Goal: Transaction & Acquisition: Purchase product/service

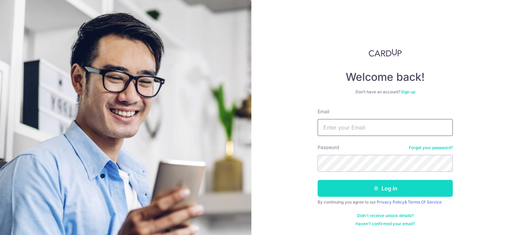
type input "[PERSON_NAME][EMAIL_ADDRESS][DOMAIN_NAME]"
click at [370, 189] on button "Log in" at bounding box center [385, 188] width 135 height 17
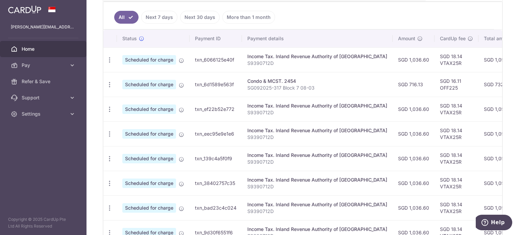
scroll to position [89, 0]
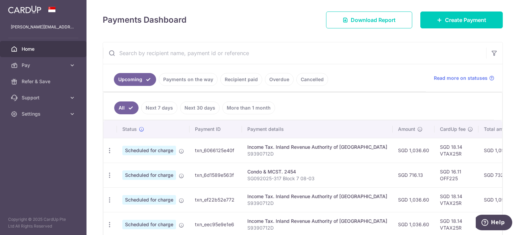
click at [243, 81] on link "Recipient paid" at bounding box center [241, 79] width 42 height 13
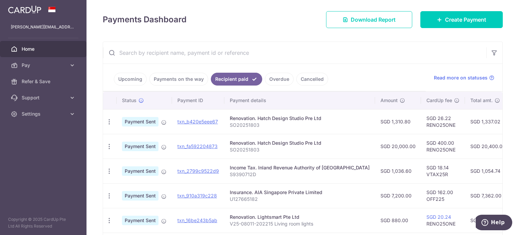
scroll to position [0, 0]
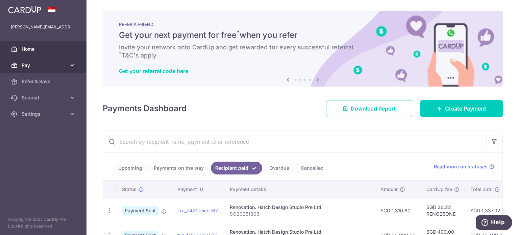
click at [43, 65] on span "Pay" at bounding box center [44, 65] width 45 height 7
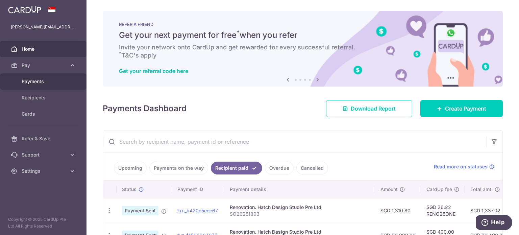
click at [34, 81] on span "Payments" at bounding box center [44, 81] width 45 height 7
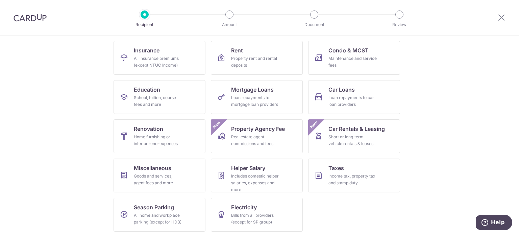
scroll to position [67, 0]
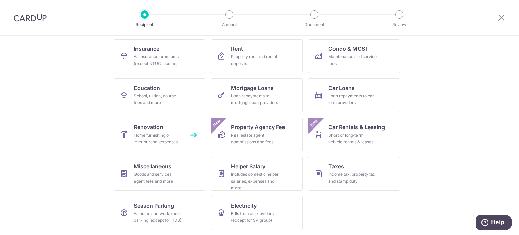
click at [177, 130] on link "Renovation Home furnishing or interior reno-expenses" at bounding box center [160, 135] width 92 height 34
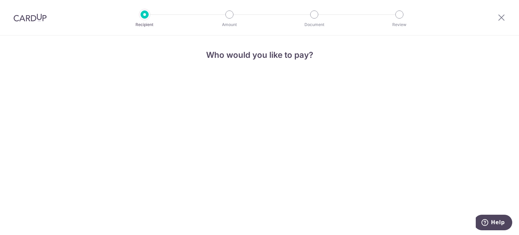
drag, startPoint x: 267, startPoint y: 147, endPoint x: 450, endPoint y: 56, distance: 204.9
click at [273, 146] on div "Who would you like to pay?" at bounding box center [259, 135] width 519 height 199
click at [503, 13] on div at bounding box center [501, 17] width 35 height 35
drag, startPoint x: 259, startPoint y: 117, endPoint x: 294, endPoint y: 108, distance: 36.6
click at [259, 117] on div "Who would you like to pay?" at bounding box center [259, 135] width 519 height 199
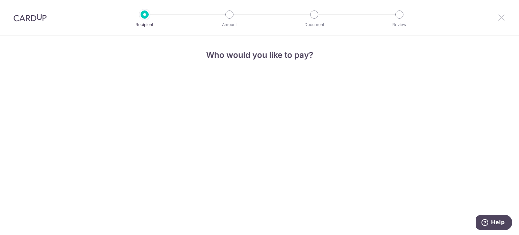
click at [502, 16] on icon at bounding box center [502, 17] width 8 height 8
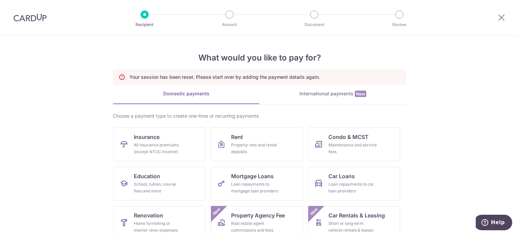
scroll to position [68, 0]
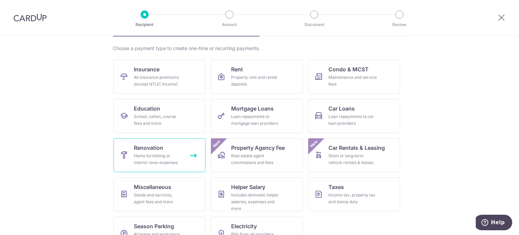
click at [142, 152] on link "Renovation Home furnishing or interior reno-expenses" at bounding box center [160, 155] width 92 height 34
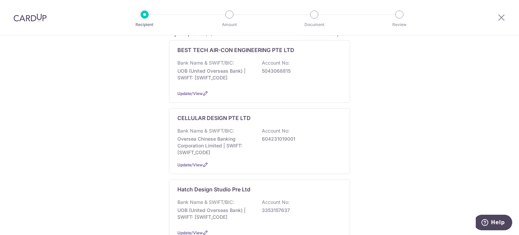
scroll to position [101, 0]
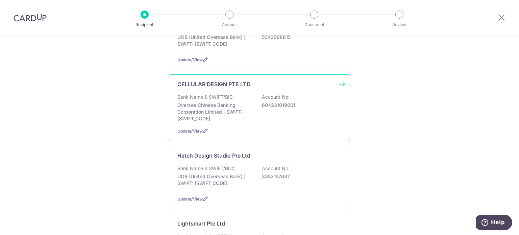
click at [243, 110] on p "Oversea Chinese Banking Corporation Limited | SWIFT: OCBCSGSGXXX" at bounding box center [216, 112] width 76 height 20
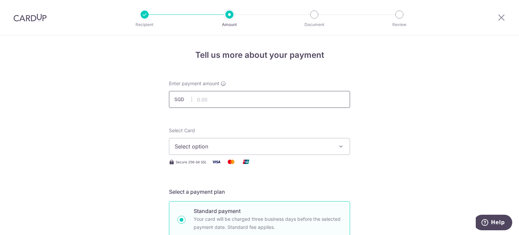
click at [208, 97] on input "text" at bounding box center [259, 99] width 181 height 17
type input "4,300.00"
click at [319, 150] on button "Select option" at bounding box center [259, 146] width 181 height 17
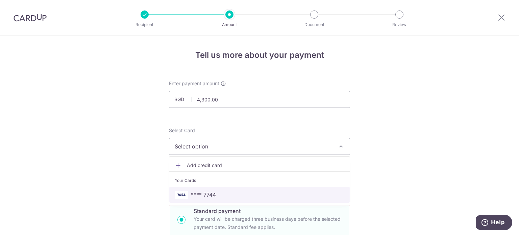
click at [222, 192] on span "**** 7744" at bounding box center [260, 195] width 170 height 8
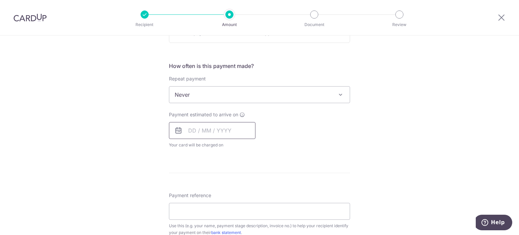
scroll to position [237, 0]
click at [195, 130] on input "text" at bounding box center [212, 129] width 87 height 17
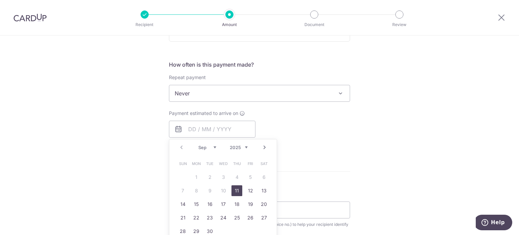
click at [236, 192] on link "11" at bounding box center [237, 190] width 11 height 11
type input "[DATE]"
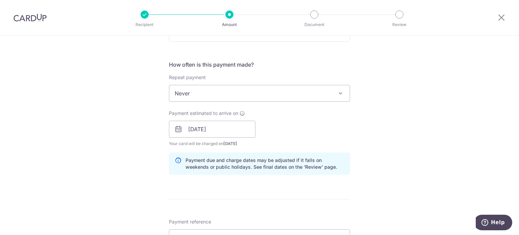
click at [394, 140] on div "Tell us more about your payment Enter payment amount SGD 4,300.00 4300.00 Selec…" at bounding box center [259, 141] width 519 height 685
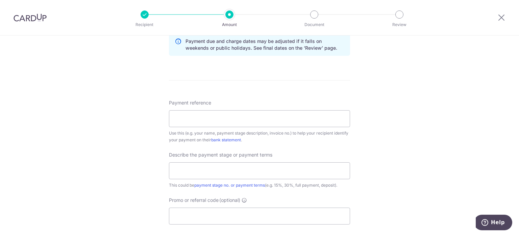
scroll to position [372, 0]
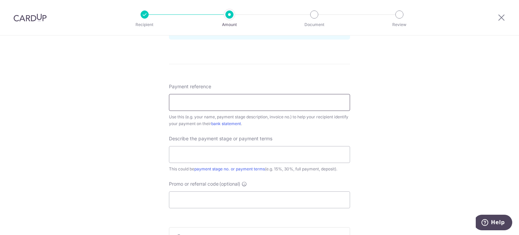
click at [270, 102] on input "Payment reference" at bounding box center [259, 102] width 181 height 17
click at [388, 138] on div "Tell us more about your payment Enter payment amount SGD 4,300.00 4300.00 Selec…" at bounding box center [259, 6] width 519 height 685
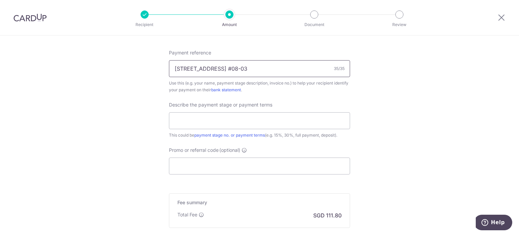
drag, startPoint x: 287, startPoint y: 67, endPoint x: 126, endPoint y: 70, distance: 160.3
type input "Balance $3450 (20.06.2025) + $850"
click at [220, 117] on input "text" at bounding box center [259, 120] width 181 height 17
drag, startPoint x: 387, startPoint y: 148, endPoint x: 379, endPoint y: 145, distance: 8.9
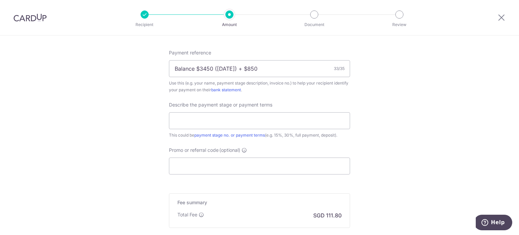
click at [252, 116] on input "text" at bounding box center [259, 120] width 181 height 17
click at [253, 120] on input "Balance $3450 (20.06.2025) + VO $85" at bounding box center [259, 120] width 181 height 17
type input "Balance $3450 (20.06.2025)+VO $850"
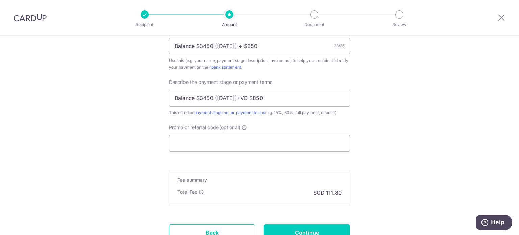
scroll to position [440, 0]
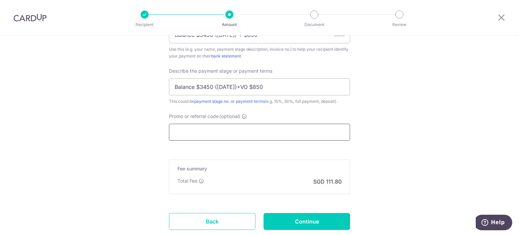
click at [231, 129] on input "Promo or referral code (optional)" at bounding box center [259, 132] width 181 height 17
paste input "RENO25ONE"
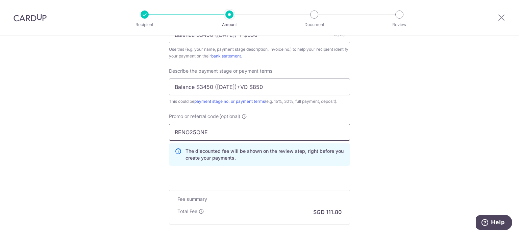
type input "RENO25ONE"
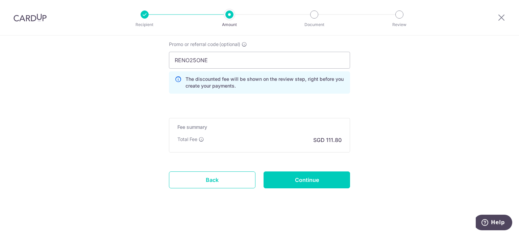
scroll to position [514, 0]
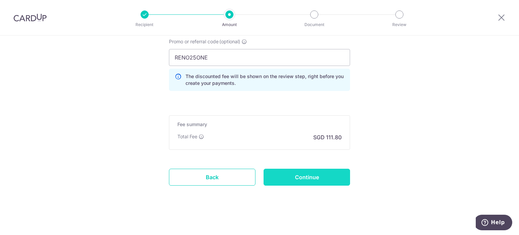
click at [319, 174] on input "Continue" at bounding box center [307, 177] width 87 height 17
type input "Create Schedule"
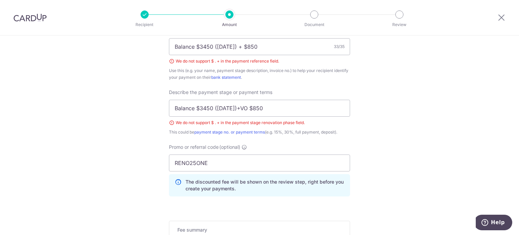
scroll to position [348, 0]
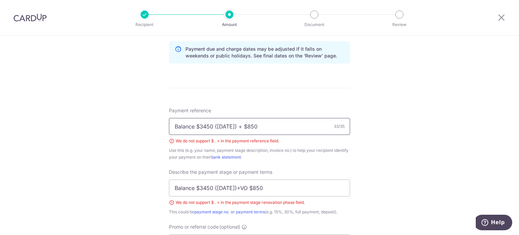
click at [198, 127] on input "Balance $3450 (20.06.2025) + $850" at bounding box center [259, 126] width 181 height 17
click at [253, 126] on input "Balance 3450 (20.06.2025) + $850" at bounding box center [259, 126] width 181 height 17
type input "Balance 3450 ([DATE]) + 850"
click at [365, 159] on div "Tell us more about your payment Enter payment amount SGD 4,300.00 4300.00 Selec…" at bounding box center [259, 55] width 519 height 734
click at [198, 186] on input "Balance $3450 (20.06.2025)+VO $850" at bounding box center [259, 188] width 181 height 17
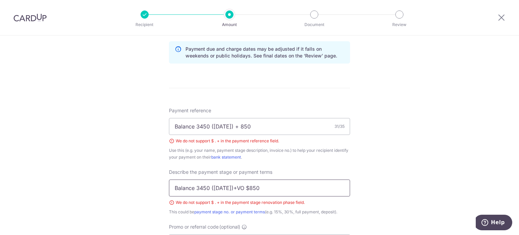
click at [259, 189] on input "Balance 3450 (20.06.2025)+VO $850" at bounding box center [259, 188] width 181 height 17
type input "Balance 3450 ([DATE])+VO 850"
click at [368, 174] on div "Tell us more about your payment Enter payment amount SGD 4,300.00 4300.00 Selec…" at bounding box center [259, 55] width 519 height 734
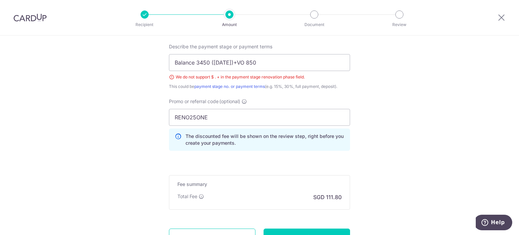
scroll to position [533, 0]
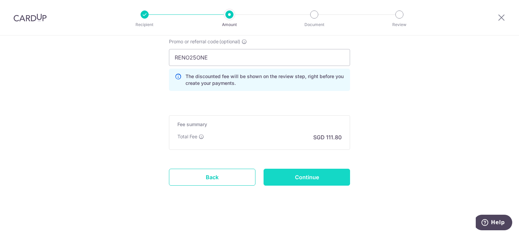
click at [307, 178] on input "Continue" at bounding box center [307, 177] width 87 height 17
type input "Create Schedule"
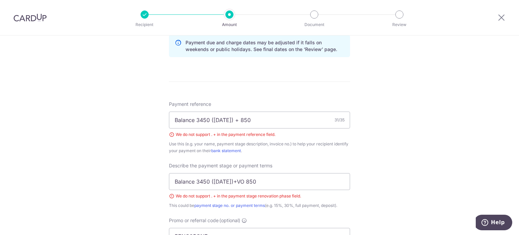
scroll to position [382, 0]
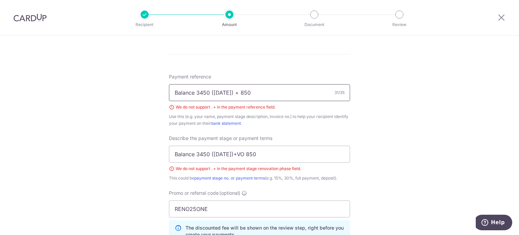
click at [220, 90] on input "Balance 3450 ([DATE]) + 850" at bounding box center [259, 92] width 181 height 17
type input "Balance 3450 ([DATE]) + 850"
click at [221, 152] on input "Balance 3450 ([DATE])+VO 850" at bounding box center [259, 154] width 181 height 17
type input "Balance 3450 ([DATE])+VO 850"
click at [419, 144] on div "Tell us more about your payment Enter payment amount SGD 4,300.00 4300.00 Selec…" at bounding box center [259, 21] width 519 height 734
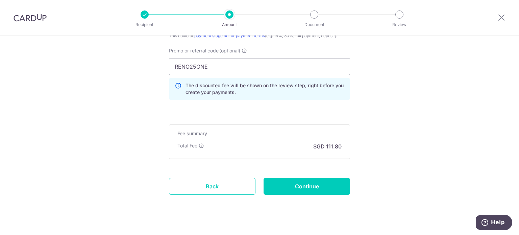
scroll to position [533, 0]
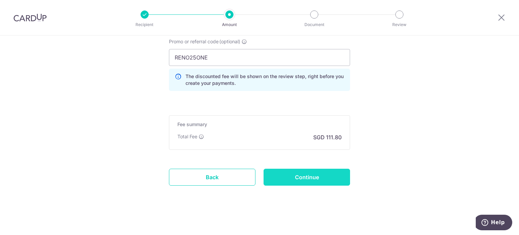
click at [323, 178] on input "Continue" at bounding box center [307, 177] width 87 height 17
type input "Create Schedule"
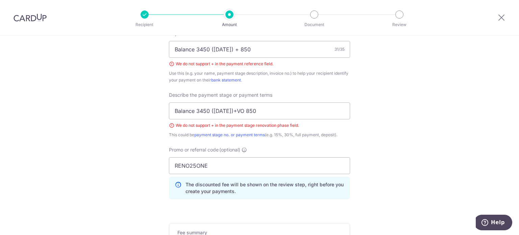
scroll to position [382, 0]
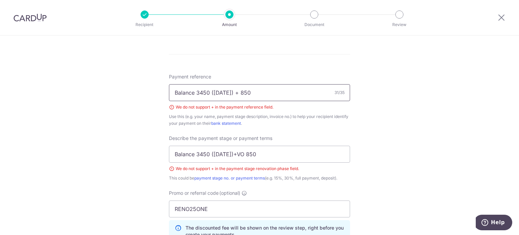
click at [252, 93] on input "Balance 3450 (20-06-2025) + 850" at bounding box center [259, 92] width 181 height 17
type input "Balance 3450 (20-06-2025) plus 850"
click at [249, 152] on input "Balance 3450 (20-06-2025)+VO 850" at bounding box center [259, 154] width 181 height 17
type input "Balance 3450 plus VO 850"
click at [418, 171] on div "Tell us more about your payment Enter payment amount SGD 4,300.00 4300.00 Selec…" at bounding box center [259, 21] width 519 height 734
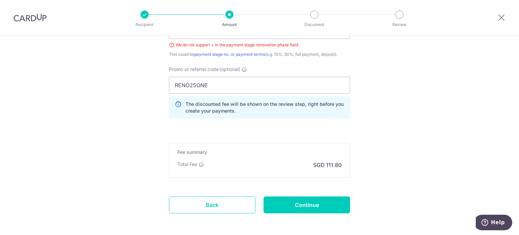
scroll to position [517, 0]
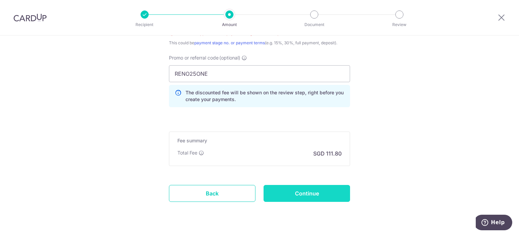
click at [316, 192] on input "Continue" at bounding box center [307, 193] width 87 height 17
type input "Create Schedule"
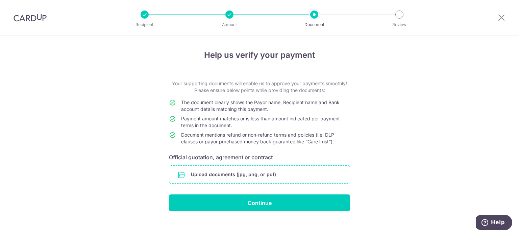
click at [277, 177] on input "file" at bounding box center [259, 175] width 181 height 18
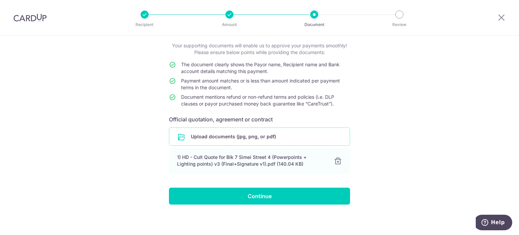
scroll to position [39, 0]
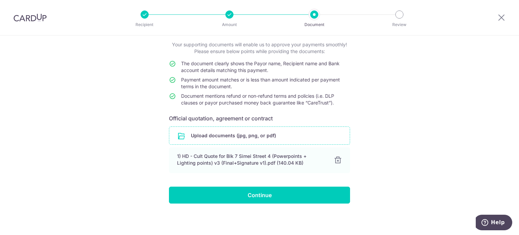
click at [216, 135] on input "file" at bounding box center [259, 136] width 181 height 18
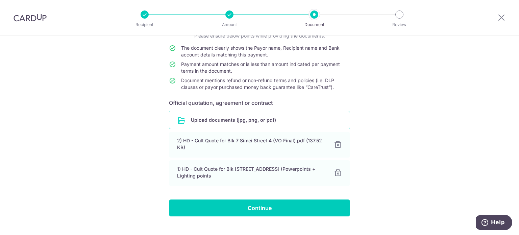
scroll to position [67, 0]
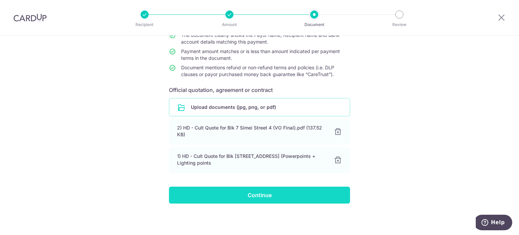
click at [265, 194] on input "Continue" at bounding box center [259, 195] width 181 height 17
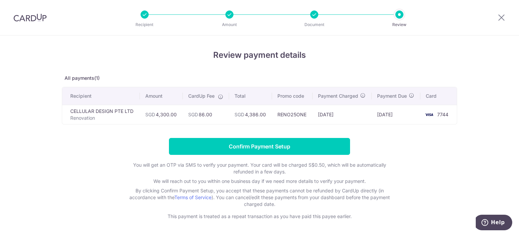
click at [314, 15] on div at bounding box center [314, 14] width 8 height 8
click at [383, 68] on div "Review payment details All payments(1) Recipient Amount CardUp Fee Total Promo …" at bounding box center [260, 134] width 396 height 171
click at [503, 19] on icon at bounding box center [502, 17] width 8 height 8
click at [454, 66] on div "Review payment details All payments(1) Recipient Amount CardUp Fee Total Promo …" at bounding box center [260, 134] width 396 height 171
drag, startPoint x: 498, startPoint y: 17, endPoint x: 284, endPoint y: 36, distance: 214.9
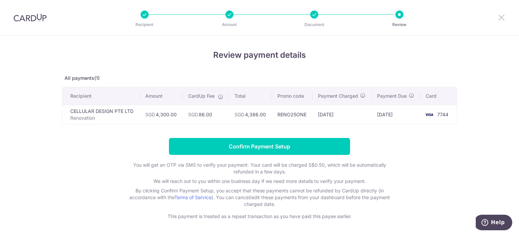
click at [498, 17] on icon at bounding box center [502, 17] width 8 height 8
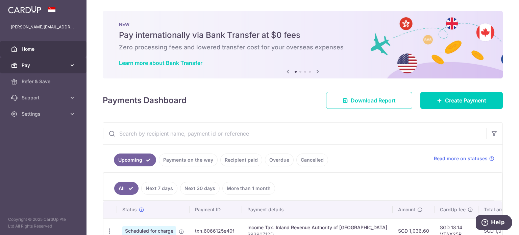
click at [53, 65] on span "Pay" at bounding box center [44, 65] width 45 height 7
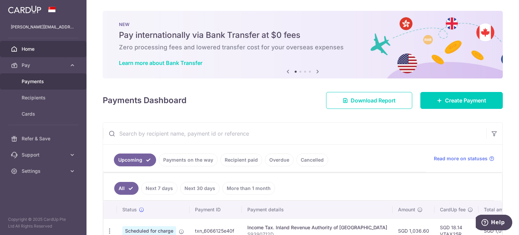
click at [34, 82] on span "Payments" at bounding box center [44, 81] width 45 height 7
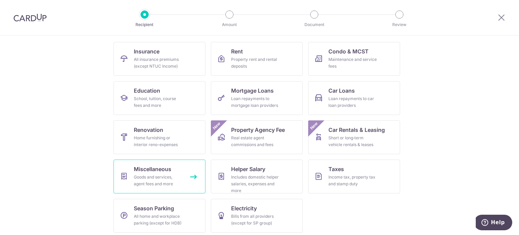
scroll to position [67, 0]
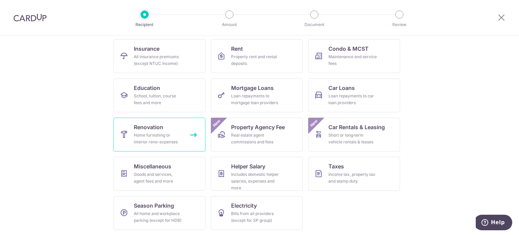
click at [144, 146] on link "Renovation Home furnishing or interior reno-expenses" at bounding box center [160, 135] width 92 height 34
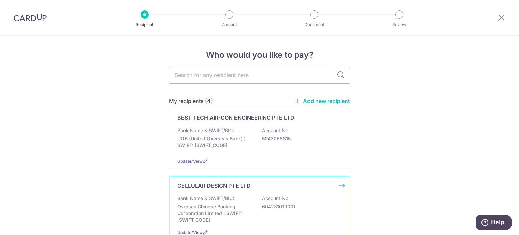
click at [291, 189] on div "CELLULAR DESIGN PTE LTD" at bounding box center [256, 186] width 156 height 8
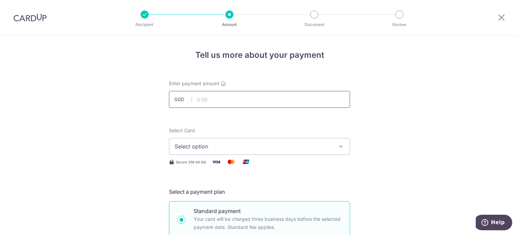
drag, startPoint x: 0, startPoint y: 0, endPoint x: 227, endPoint y: 96, distance: 245.9
click at [227, 96] on input "text" at bounding box center [259, 99] width 181 height 17
type input "4,300.00"
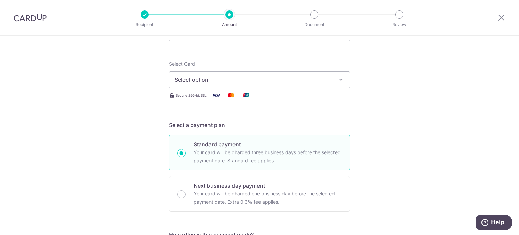
scroll to position [68, 0]
click at [281, 79] on span "Select option" at bounding box center [254, 79] width 158 height 8
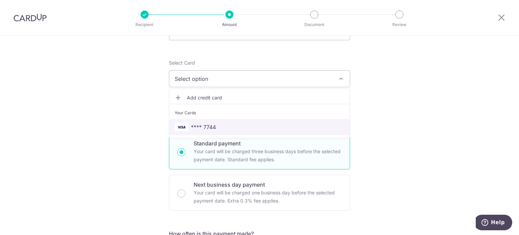
click at [212, 127] on span "**** 7744" at bounding box center [203, 127] width 25 height 8
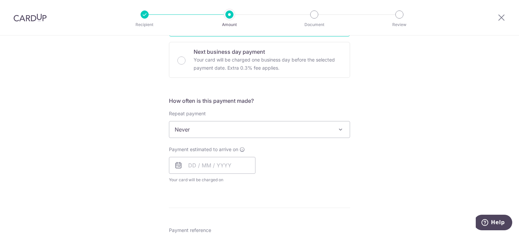
scroll to position [203, 0]
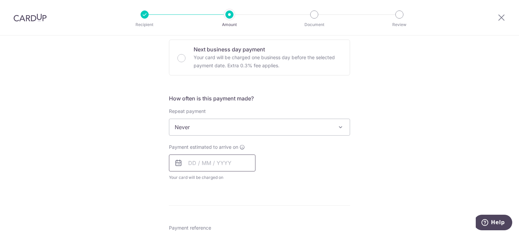
click at [192, 159] on input "text" at bounding box center [212, 163] width 87 height 17
click at [237, 222] on link "11" at bounding box center [237, 224] width 11 height 11
type input "11/09/2025"
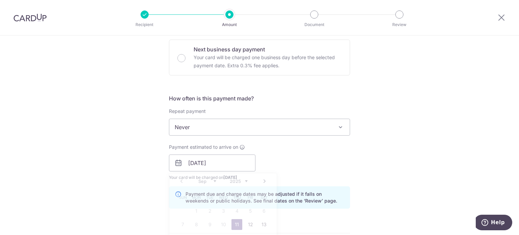
click at [379, 166] on div "Tell us more about your payment Enter payment amount SGD 4,300.00 4300.00 Selec…" at bounding box center [259, 175] width 519 height 685
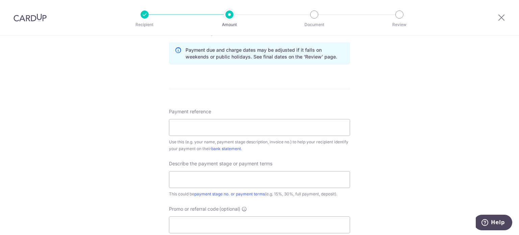
scroll to position [372, 0]
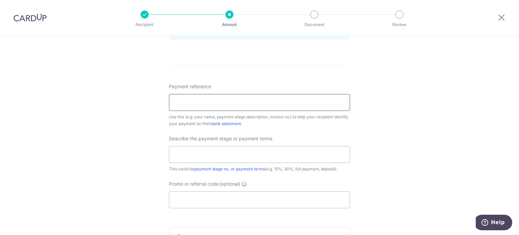
click at [215, 103] on input "Payment reference" at bounding box center [259, 102] width 181 height 17
drag, startPoint x: 247, startPoint y: 103, endPoint x: 210, endPoint y: 101, distance: 37.6
click at [210, 101] on input "Balance 3450 (20-06-2025) plus 850" at bounding box center [259, 102] width 181 height 17
type input "Balance 3450 plus 850"
click at [207, 158] on input "text" at bounding box center [259, 154] width 181 height 17
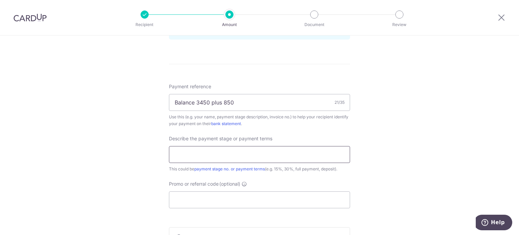
click at [207, 158] on input "text" at bounding box center [259, 154] width 181 height 17
type input "Balance 3450 plus VO 850"
click at [223, 103] on input "Balance 3450 plus 850" at bounding box center [259, 102] width 181 height 17
type input "Balance 3450 plus VO 850"
click at [406, 124] on div "Tell us more about your payment Enter payment amount SGD 4,300.00 4300.00 Selec…" at bounding box center [259, 6] width 519 height 685
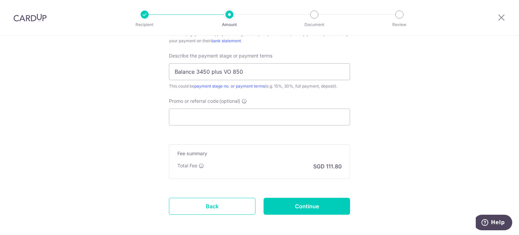
scroll to position [473, 0]
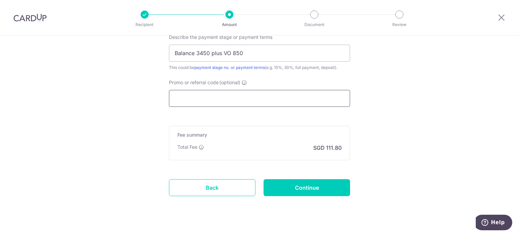
click at [256, 97] on input "Promo or referral code (optional)" at bounding box center [259, 98] width 181 height 17
paste input "RENO25ONE"
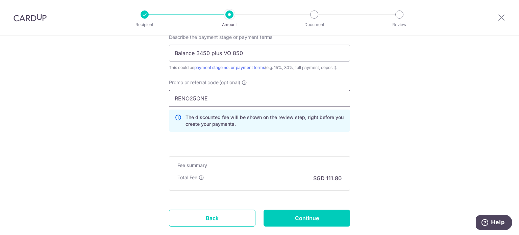
type input "RENO25ONE"
click at [317, 216] on input "Continue" at bounding box center [307, 218] width 87 height 17
type input "Create Schedule"
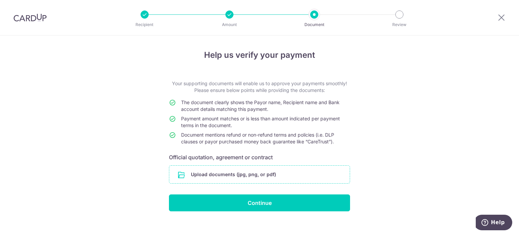
scroll to position [8, 0]
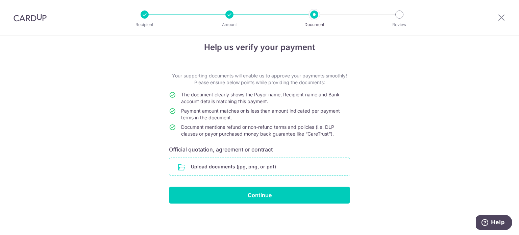
click at [253, 169] on input "file" at bounding box center [259, 167] width 181 height 18
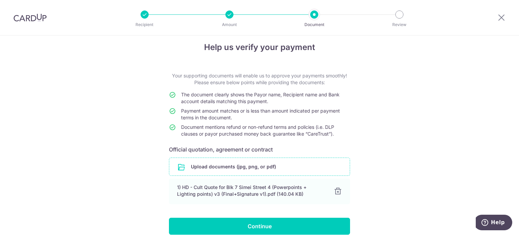
scroll to position [39, 0]
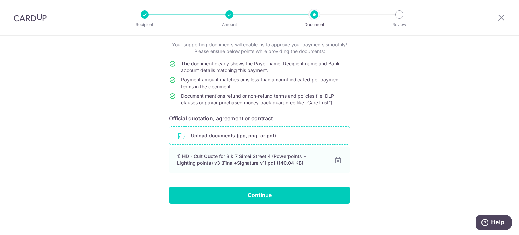
click at [251, 134] on input "file" at bounding box center [259, 136] width 181 height 18
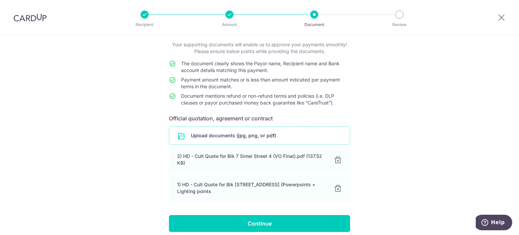
scroll to position [67, 0]
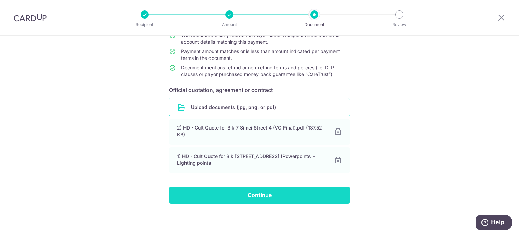
click at [270, 196] on input "Continue" at bounding box center [259, 195] width 181 height 17
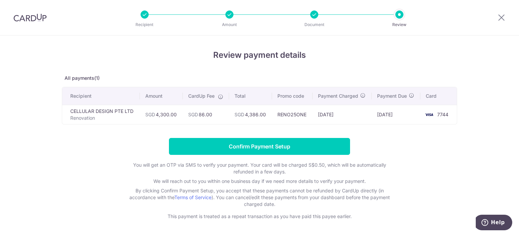
click at [419, 153] on form "Confirm Payment Setup You will get an OTP via SMS to verify your payment. Your …" at bounding box center [260, 179] width 396 height 82
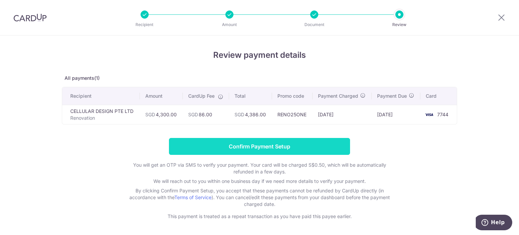
click at [279, 144] on input "Confirm Payment Setup" at bounding box center [259, 146] width 181 height 17
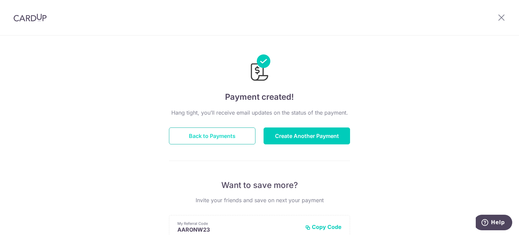
click at [229, 136] on button "Back to Payments" at bounding box center [212, 135] width 87 height 17
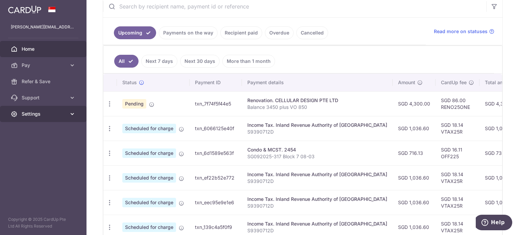
click at [49, 119] on link "Settings" at bounding box center [43, 114] width 87 height 16
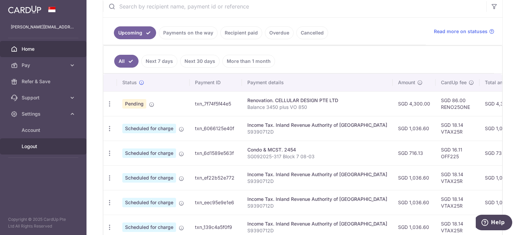
click at [33, 147] on span "Logout" at bounding box center [44, 146] width 45 height 7
